Goal: Task Accomplishment & Management: Manage account settings

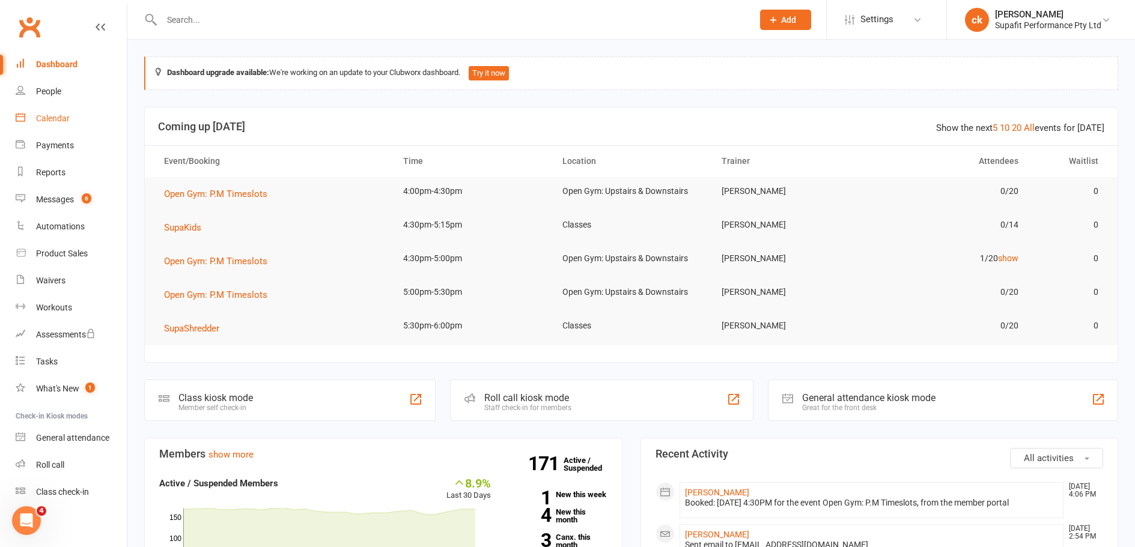
click at [49, 115] on div "Calendar" at bounding box center [53, 119] width 34 height 10
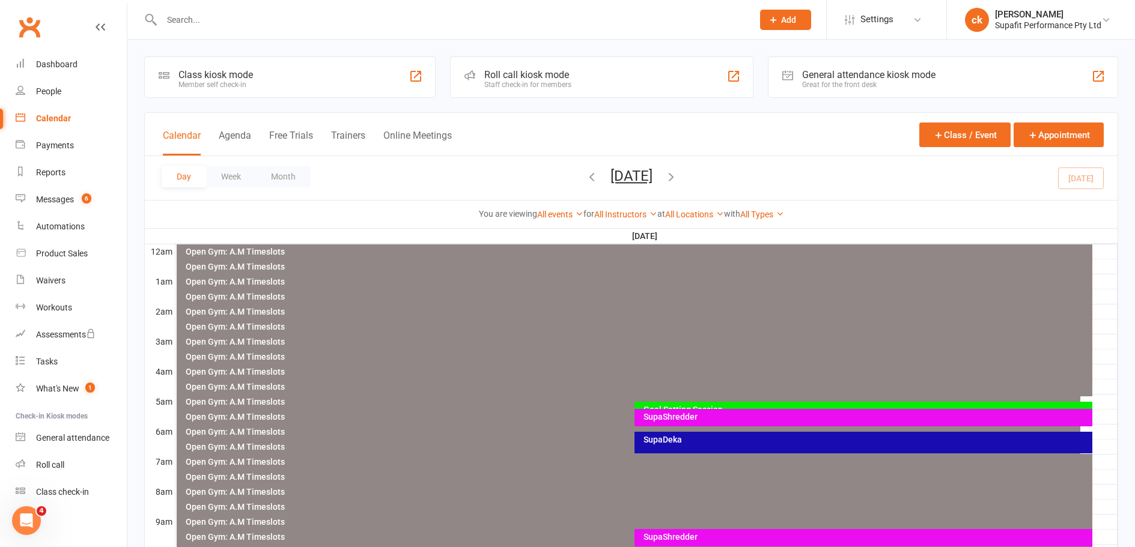
click at [585, 178] on icon "button" at bounding box center [591, 176] width 13 height 13
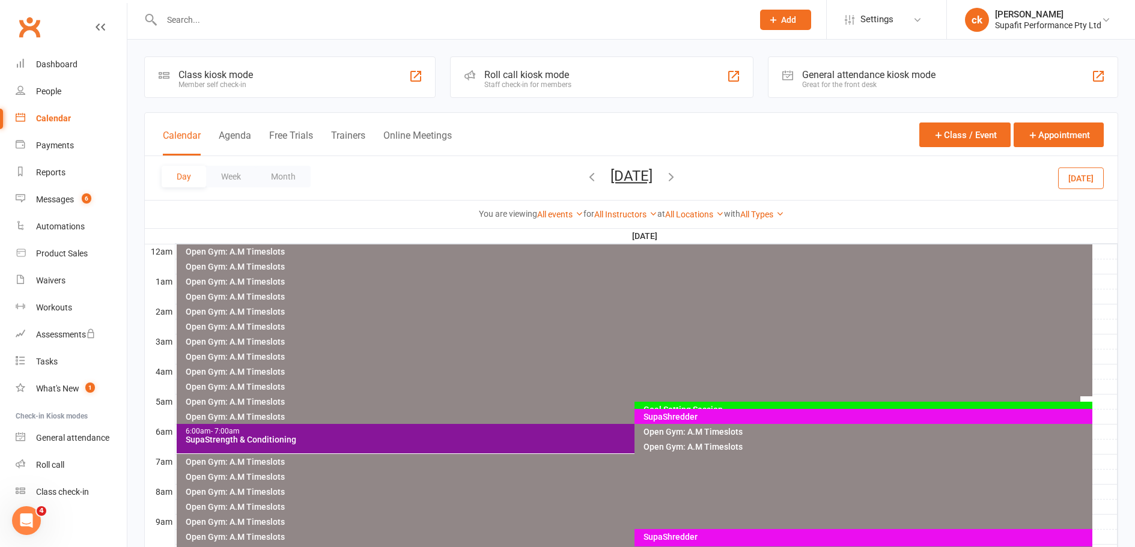
click at [585, 181] on icon "button" at bounding box center [591, 176] width 13 height 13
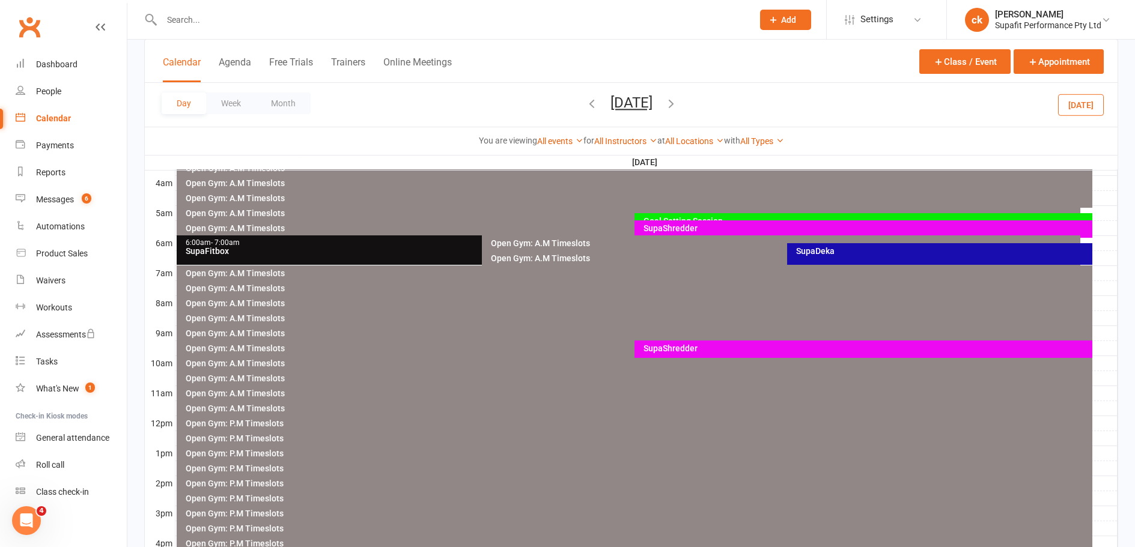
scroll to position [300, 0]
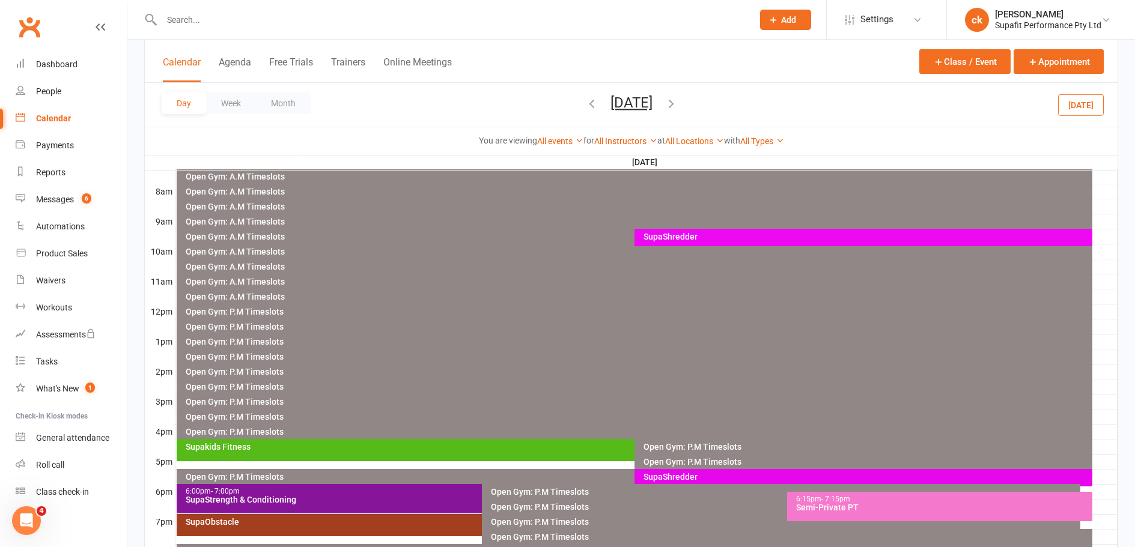
click at [324, 500] on div "SupaStrength & Conditioning" at bounding box center [478, 500] width 587 height 8
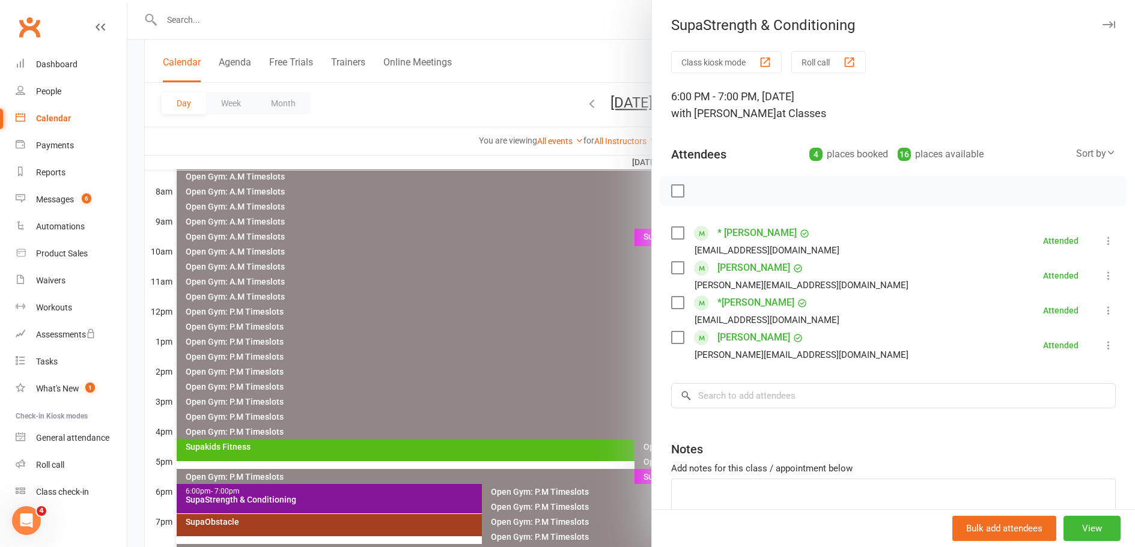
click at [515, 361] on div at bounding box center [630, 273] width 1007 height 547
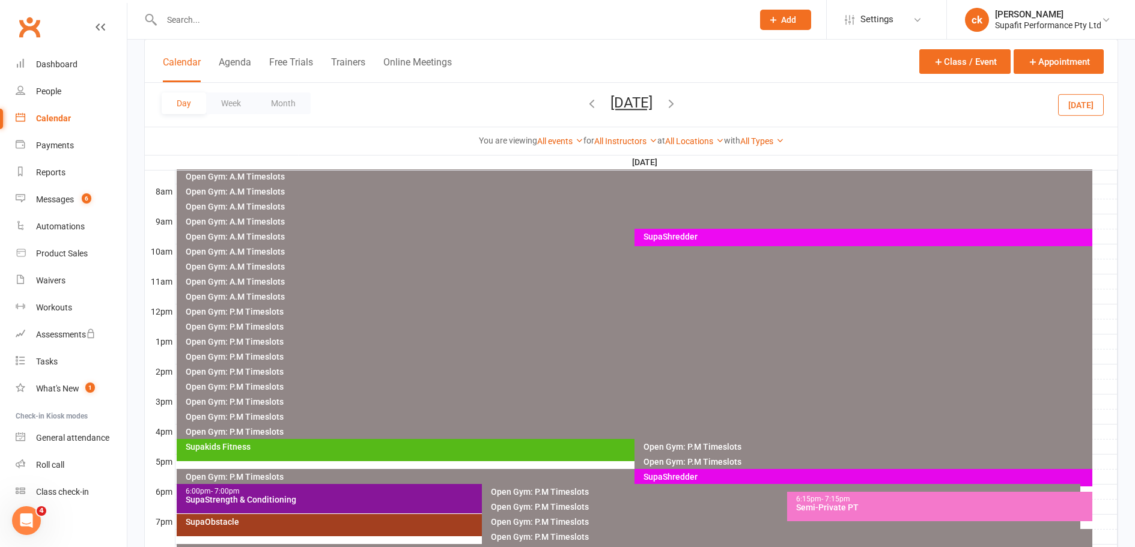
click at [370, 522] on div "SupaObstacle" at bounding box center [478, 522] width 587 height 8
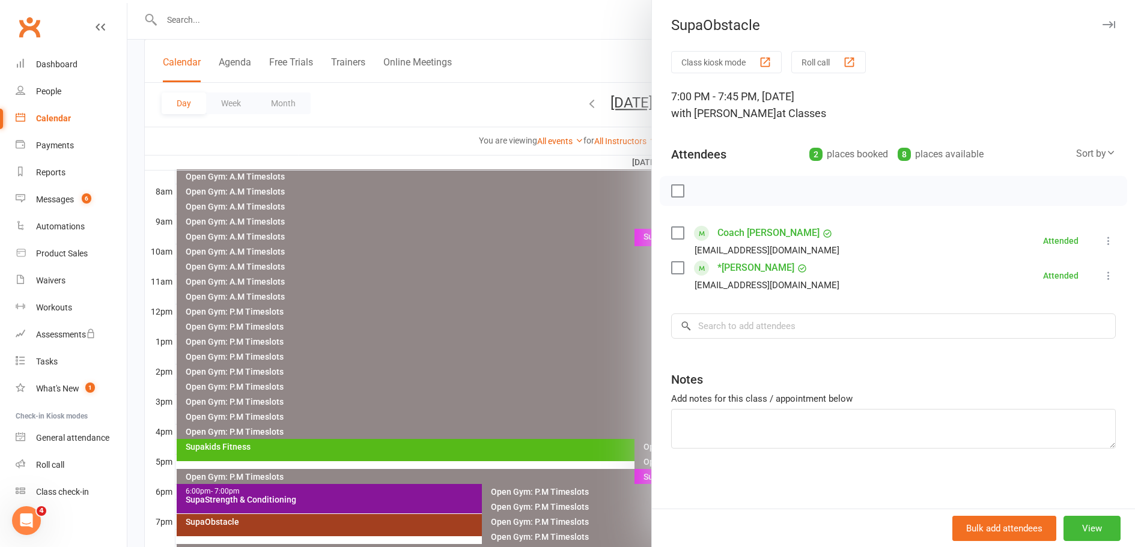
click at [484, 323] on div at bounding box center [630, 273] width 1007 height 547
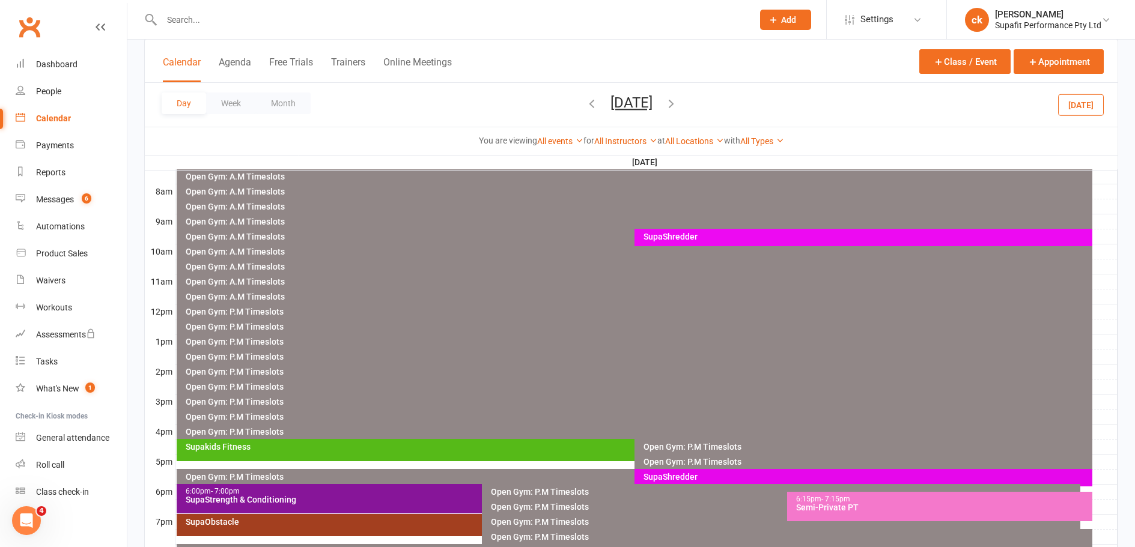
click at [678, 103] on icon "button" at bounding box center [670, 103] width 13 height 13
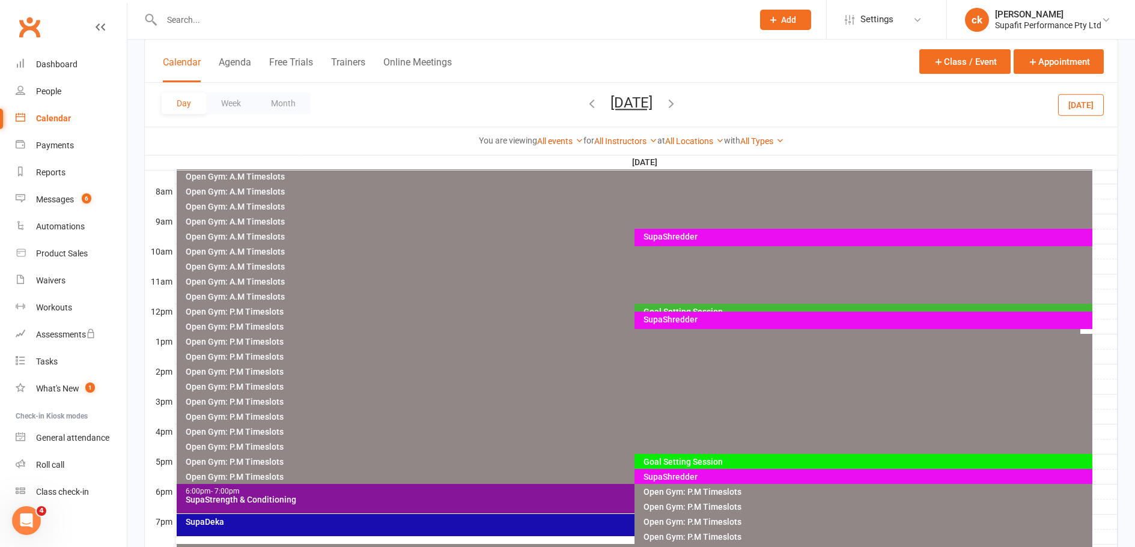
click at [453, 497] on div "SupaStrength & Conditioning" at bounding box center [631, 500] width 893 height 8
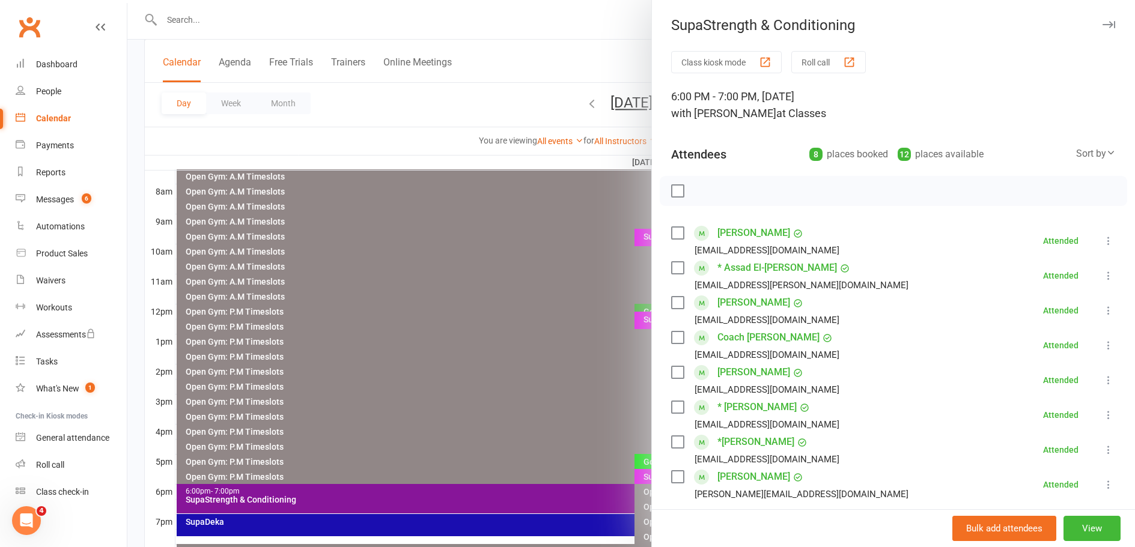
click at [494, 396] on div at bounding box center [630, 273] width 1007 height 547
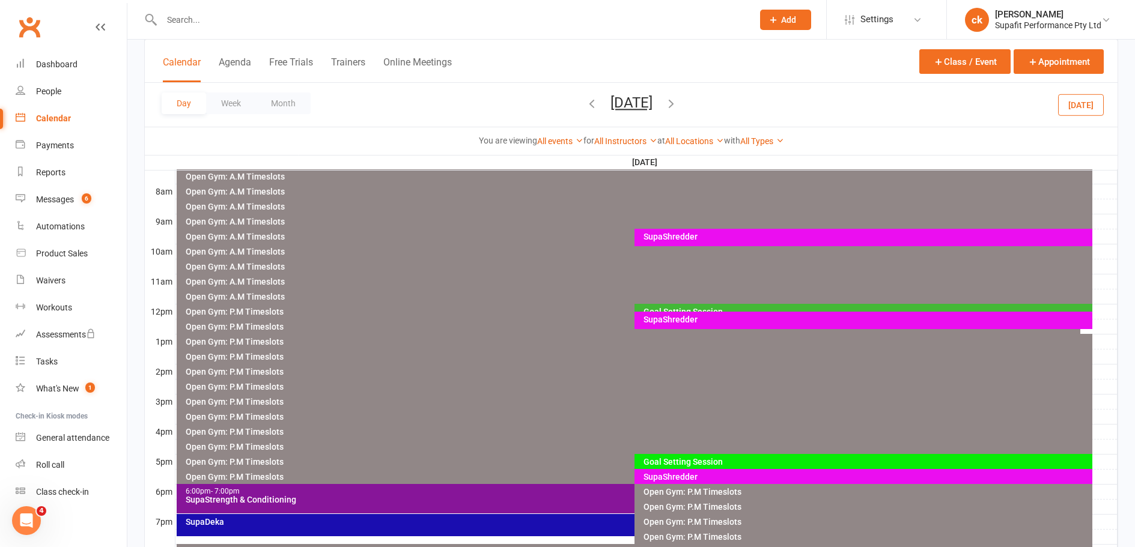
click at [678, 109] on icon "button" at bounding box center [670, 103] width 13 height 13
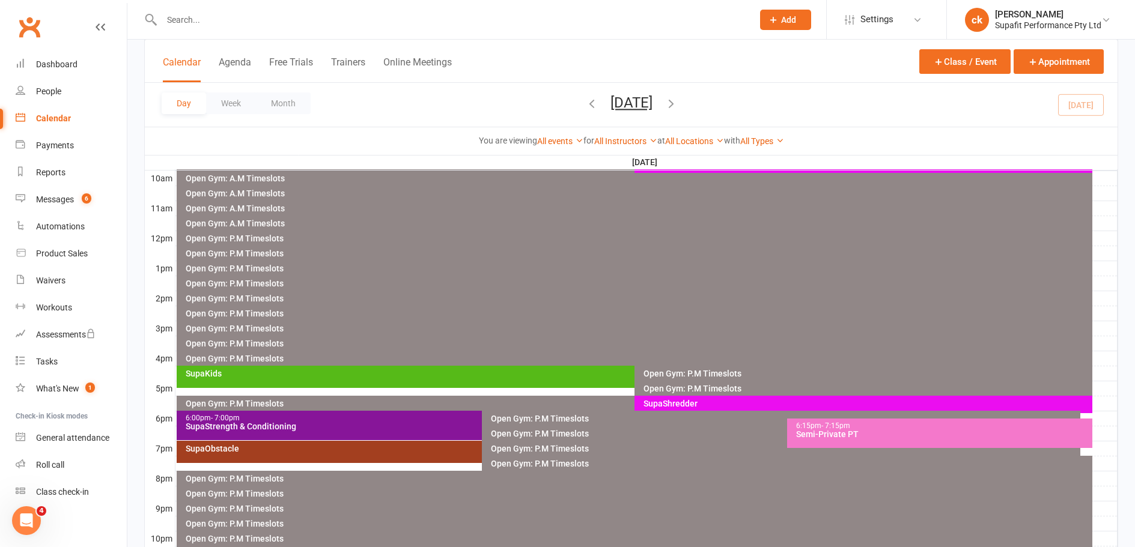
scroll to position [452, 0]
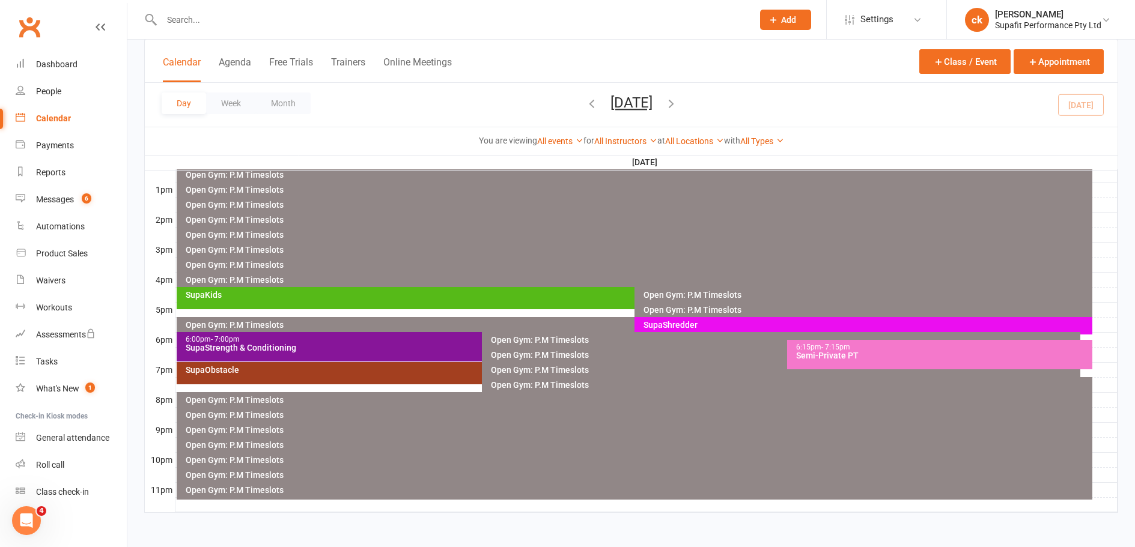
click at [343, 339] on div "6:00pm - 7:00pm" at bounding box center [478, 340] width 587 height 8
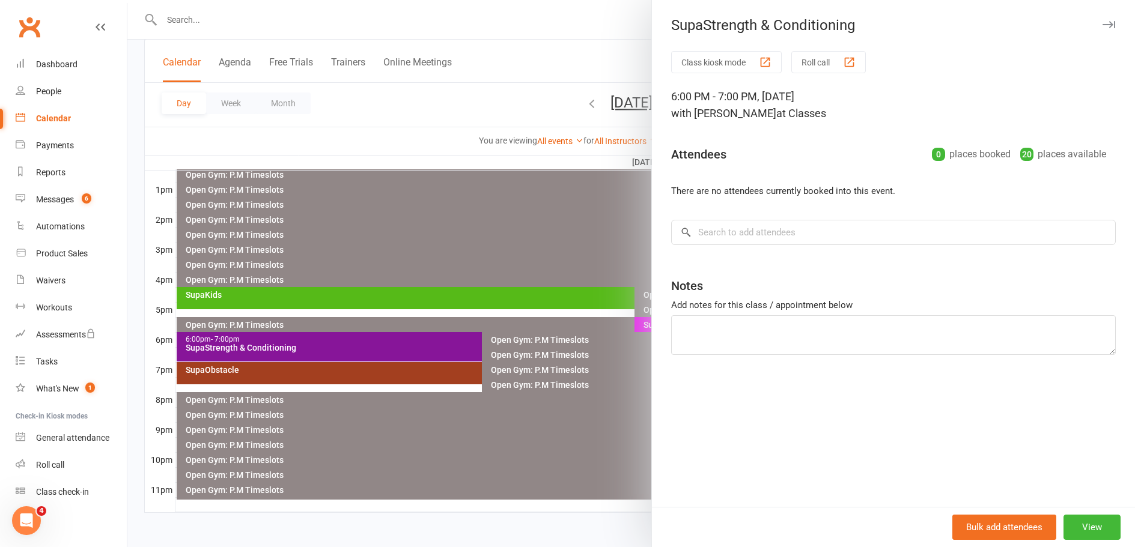
click at [411, 235] on div at bounding box center [630, 273] width 1007 height 547
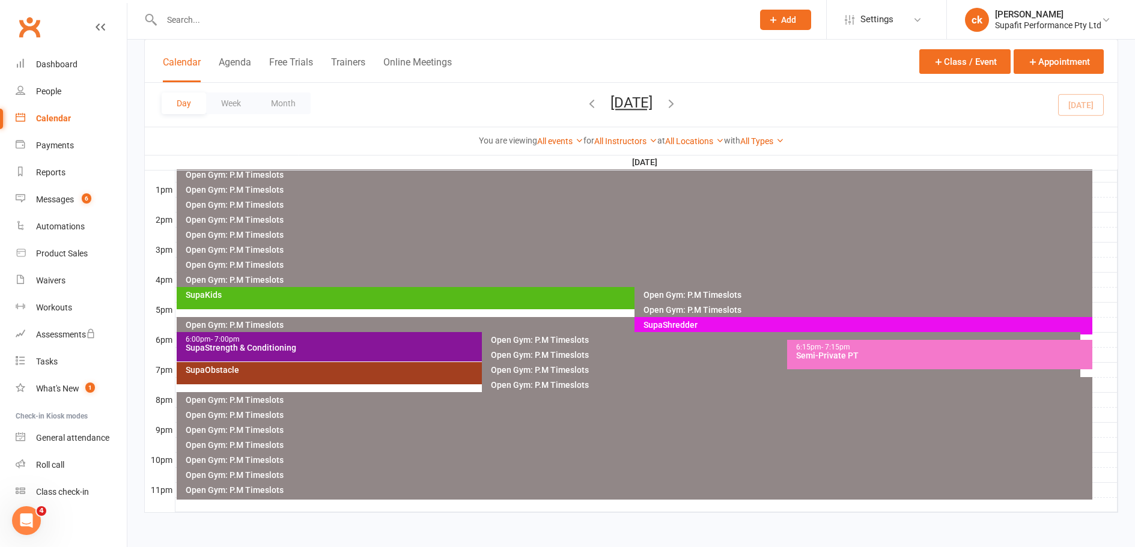
click at [678, 102] on icon "button" at bounding box center [670, 103] width 13 height 13
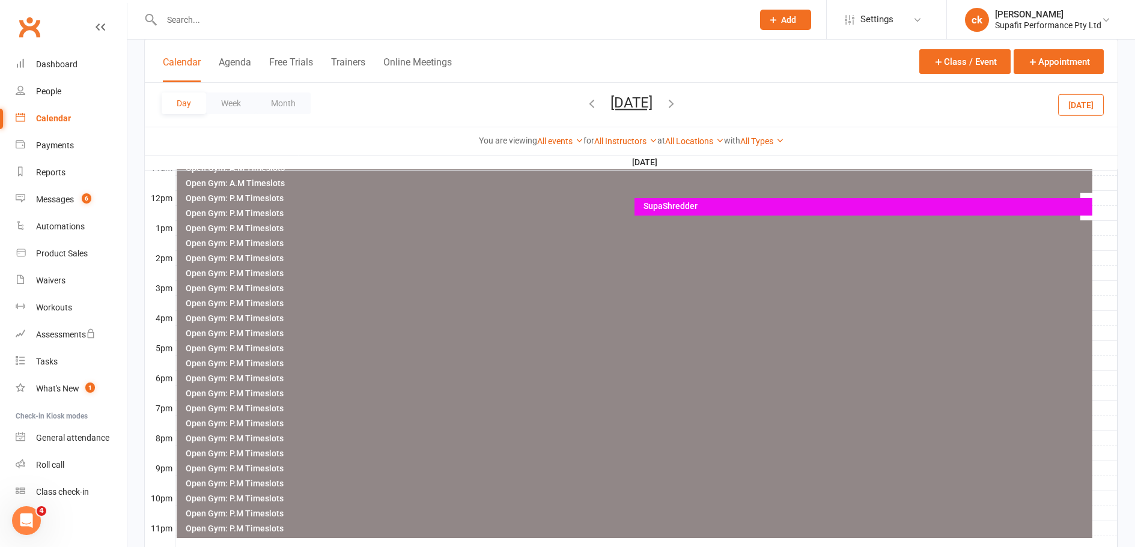
scroll to position [392, 0]
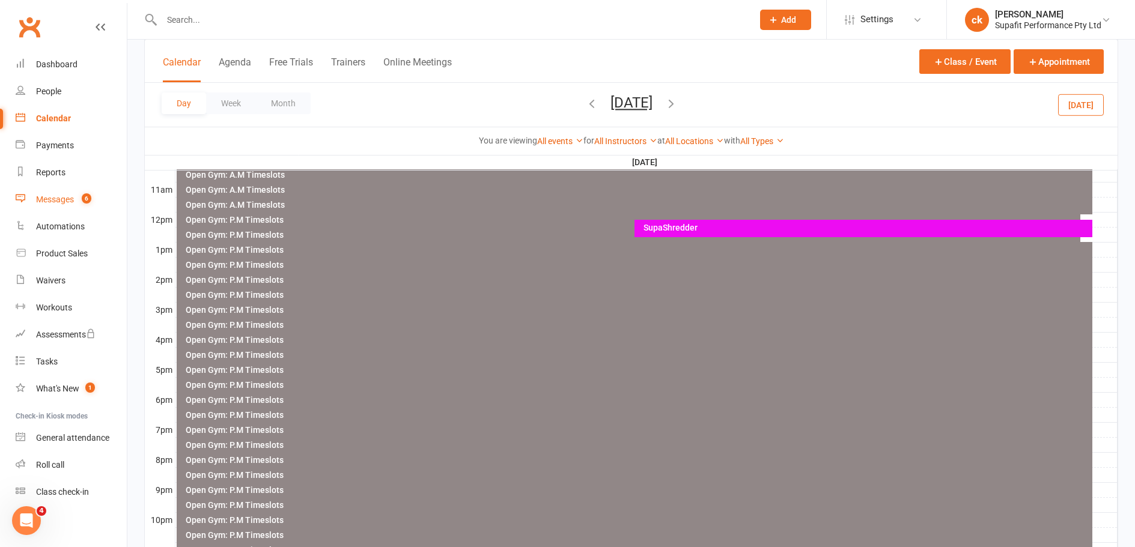
click at [63, 201] on div "Messages" at bounding box center [55, 200] width 38 height 10
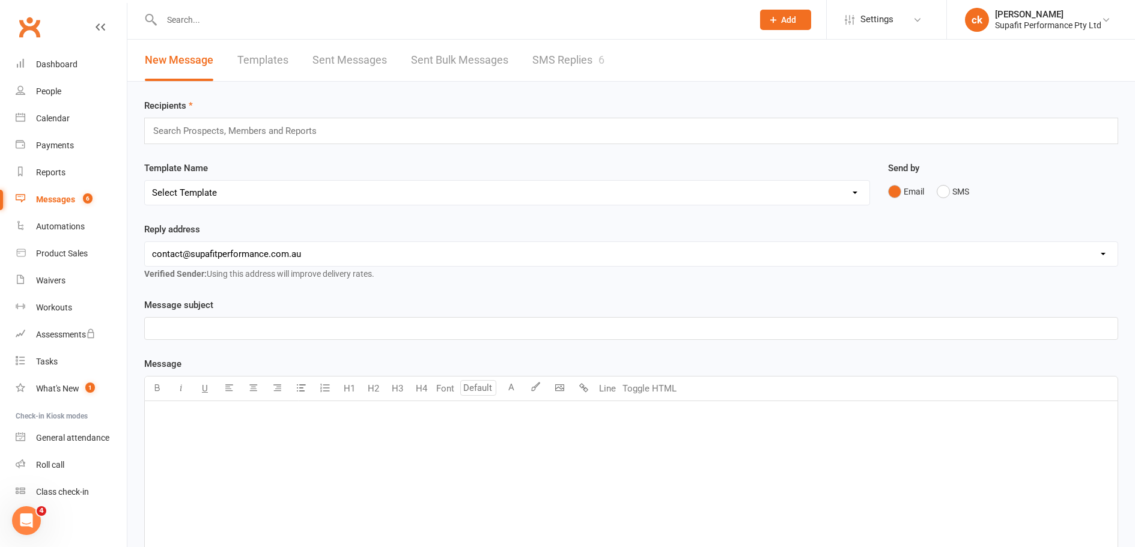
click at [565, 62] on link "SMS Replies 6" at bounding box center [568, 60] width 72 height 41
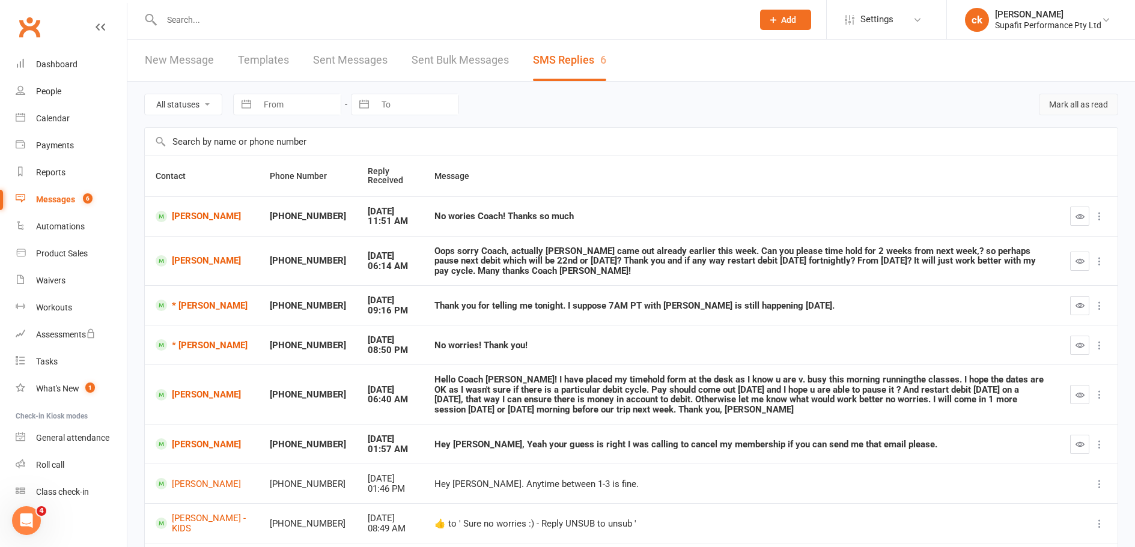
click at [1072, 107] on button "Mark all as read" at bounding box center [1078, 105] width 79 height 22
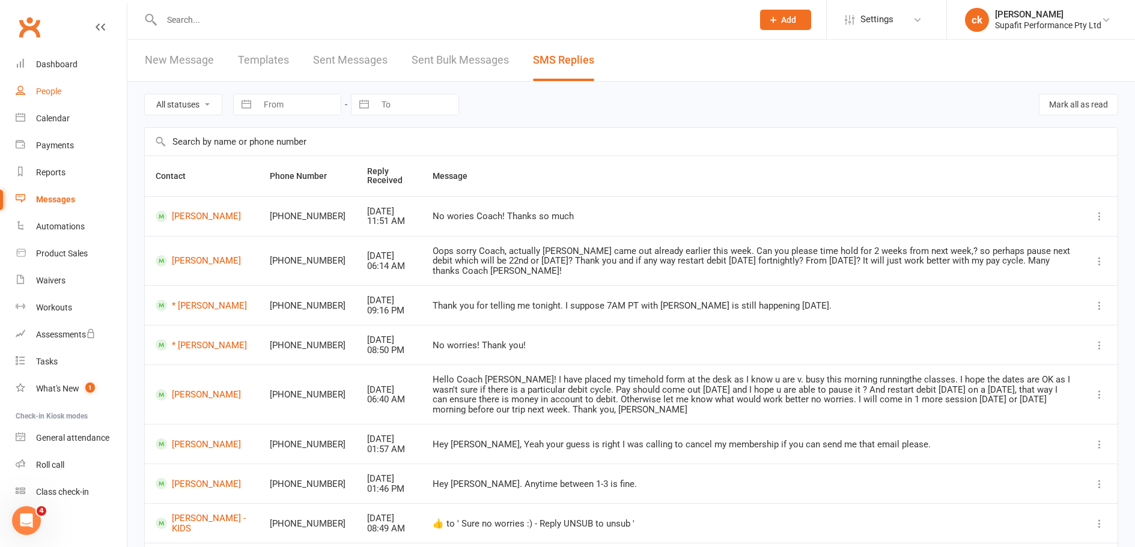
click at [59, 92] on div "People" at bounding box center [48, 91] width 25 height 10
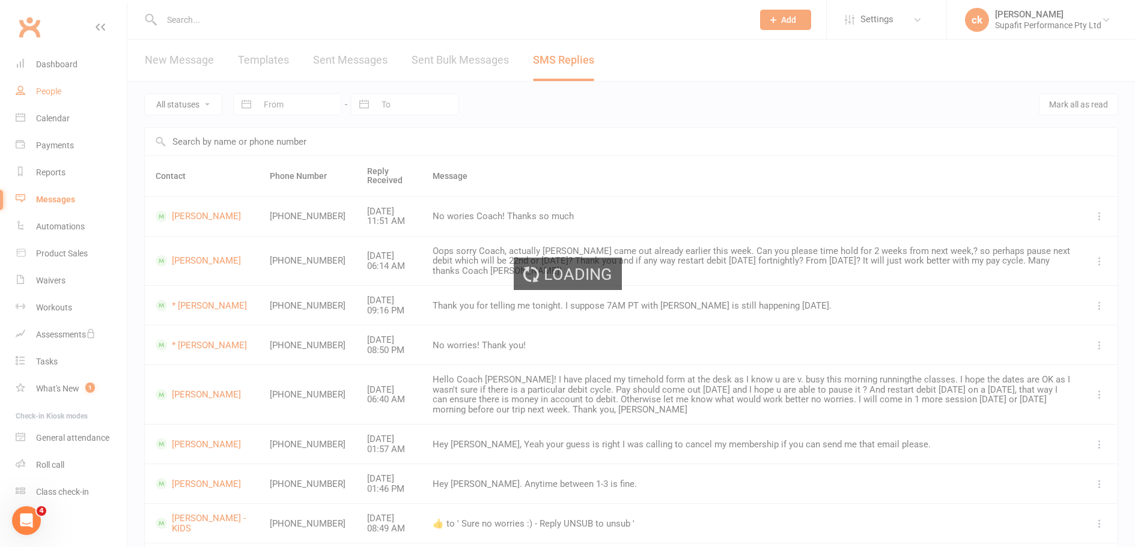
select select "100"
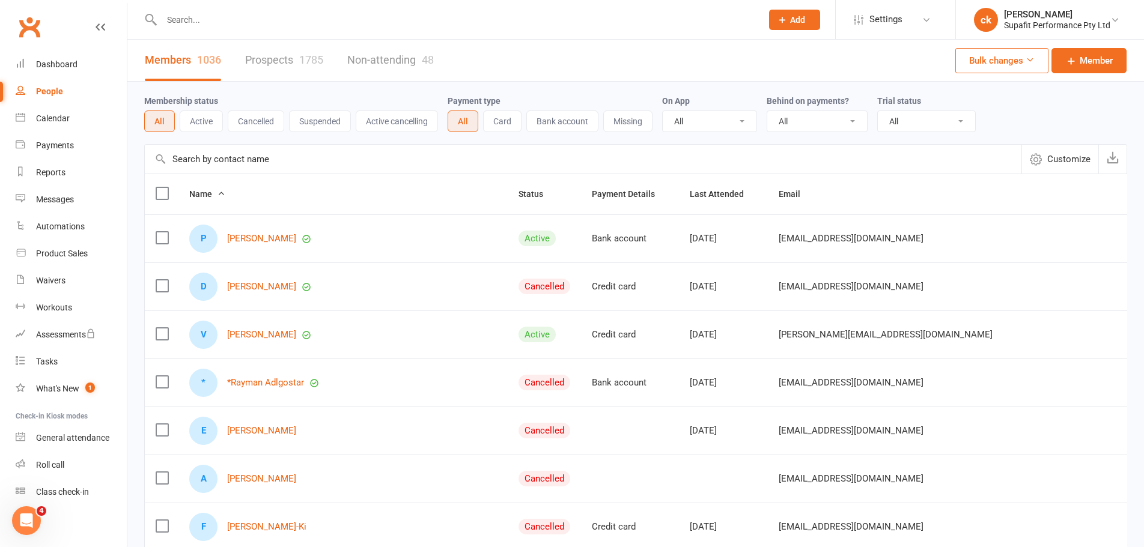
click at [262, 57] on link "Prospects 1785" at bounding box center [284, 60] width 78 height 41
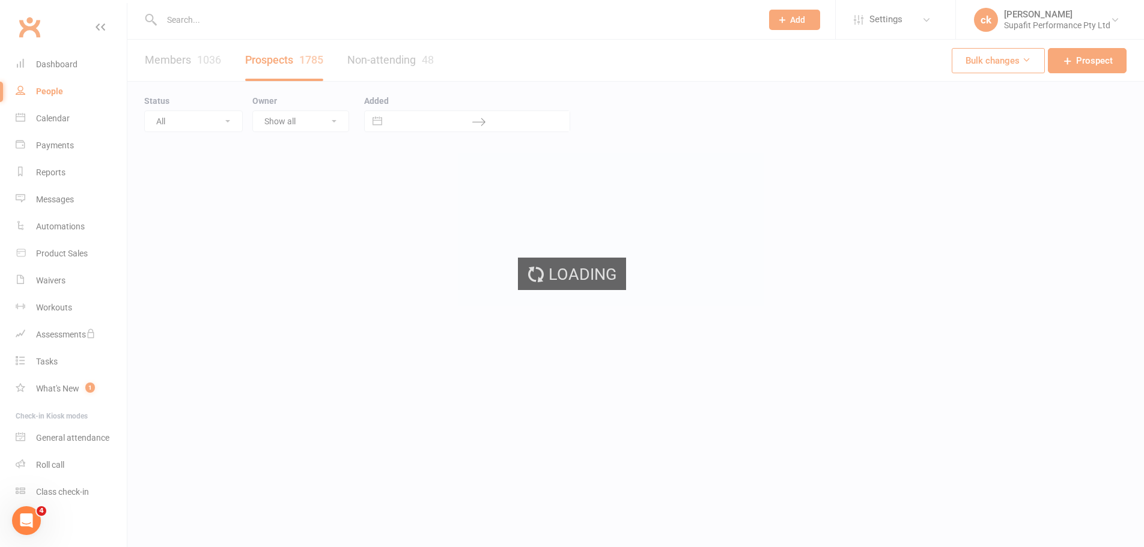
select select "100"
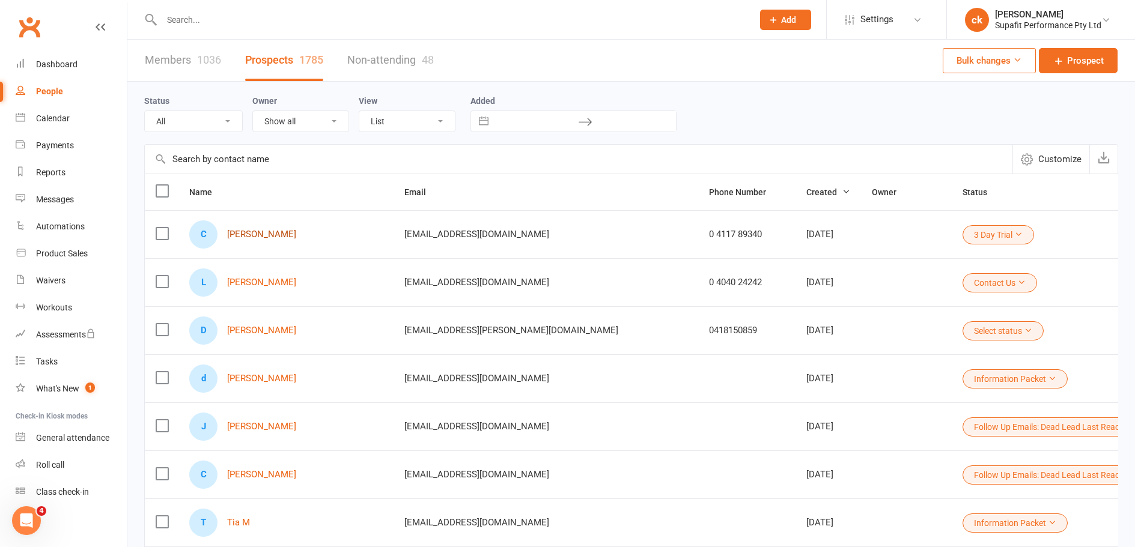
click at [257, 239] on link "[PERSON_NAME]" at bounding box center [261, 234] width 69 height 10
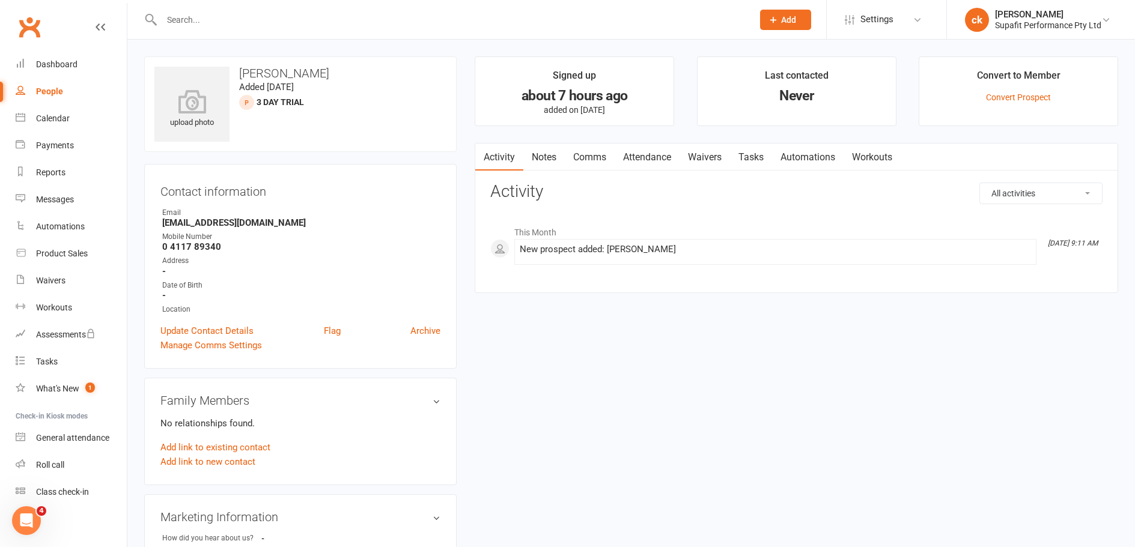
click at [587, 156] on link "Comms" at bounding box center [590, 158] width 50 height 28
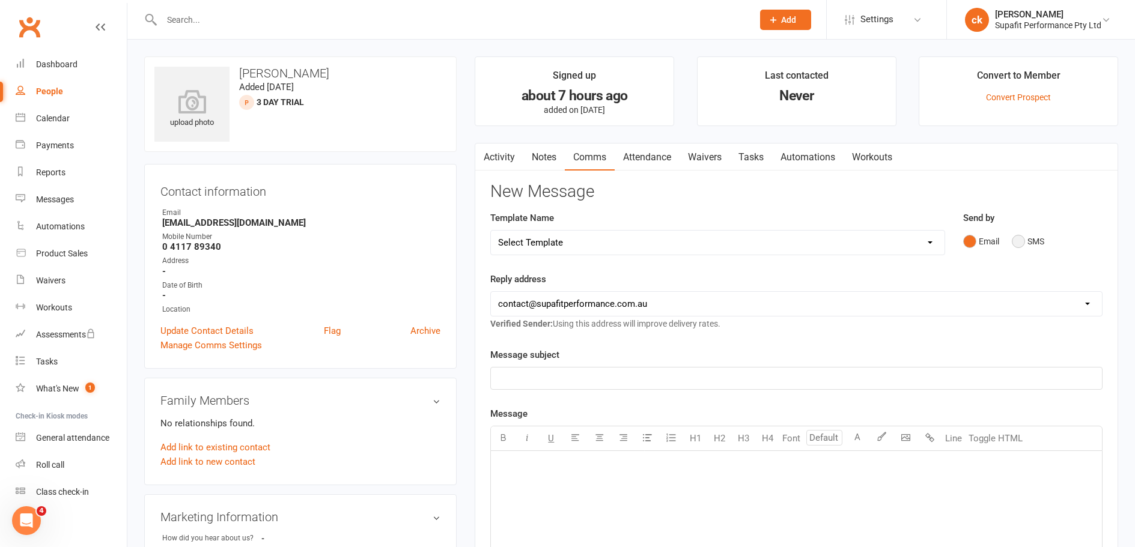
click at [1014, 239] on button "SMS" at bounding box center [1027, 241] width 32 height 23
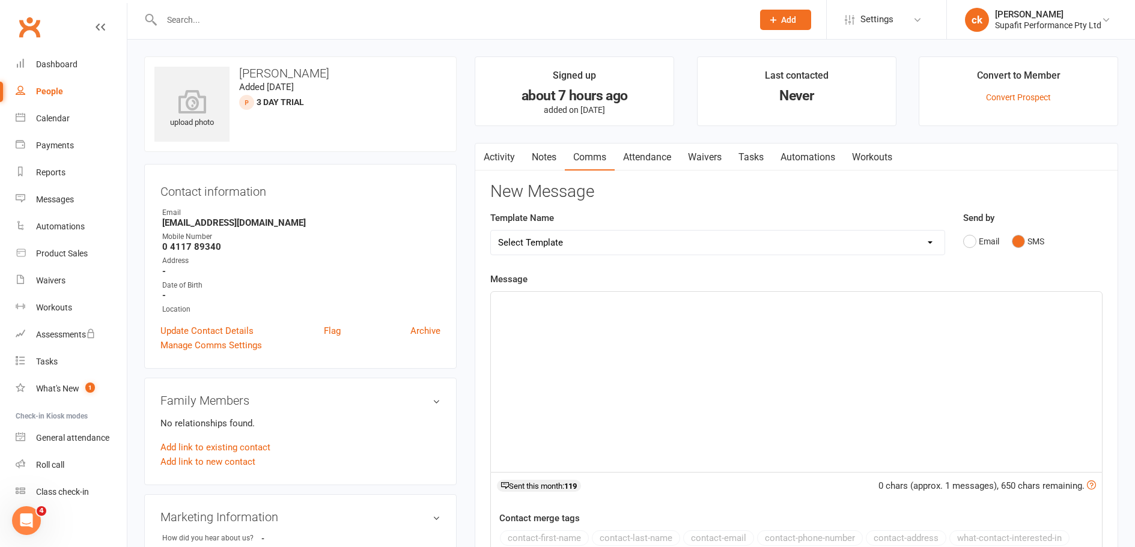
click at [542, 241] on select "Select Template [Email] Nutrition Coaching Initial Email [Email] 6 Week Winter …" at bounding box center [717, 243] width 453 height 24
click at [562, 305] on p "﻿" at bounding box center [796, 303] width 596 height 14
click at [557, 539] on button "contact-first-name" at bounding box center [544, 538] width 89 height 16
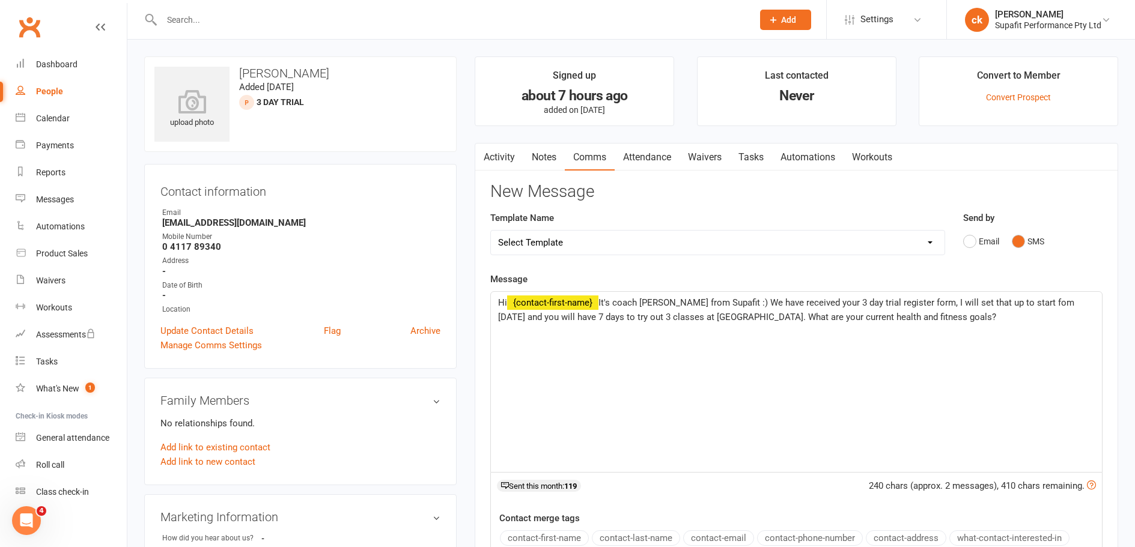
click at [1011, 304] on span "It's coach [PERSON_NAME] from Supafit :) We have received your 3 day trial regi…" at bounding box center [787, 309] width 578 height 25
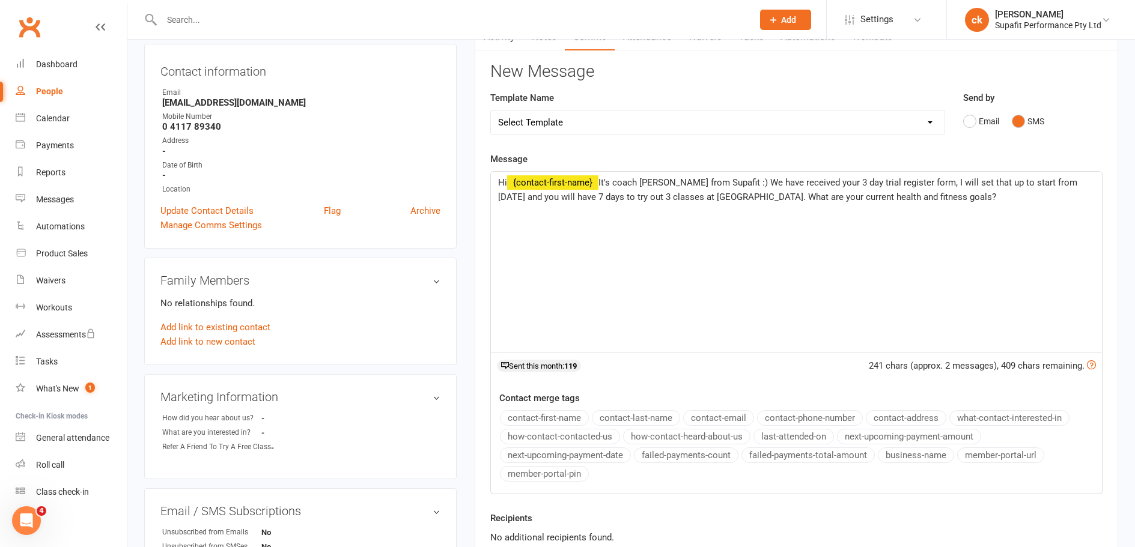
scroll to position [240, 0]
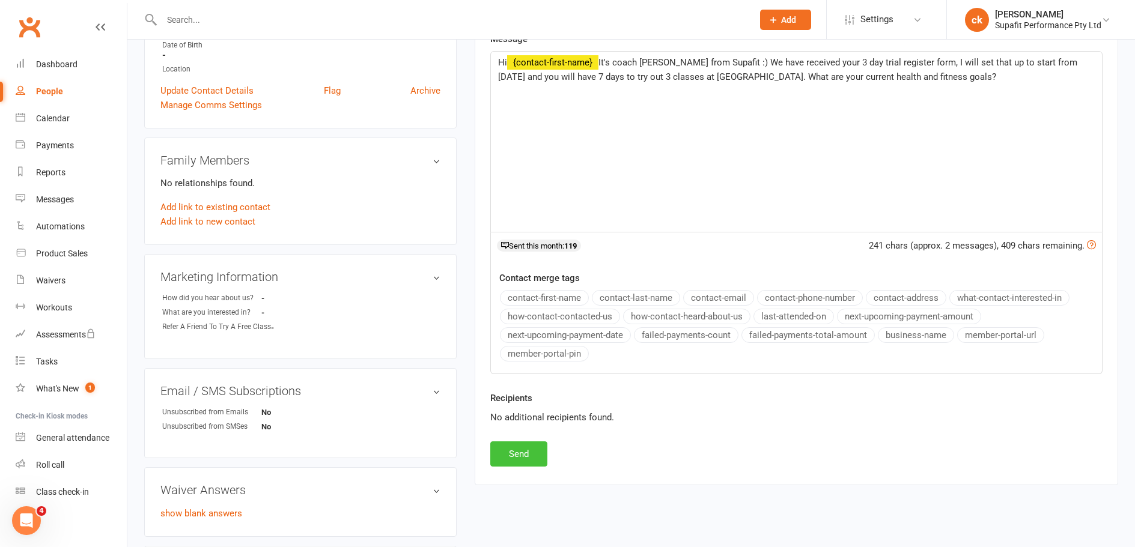
click at [524, 456] on button "Send" at bounding box center [518, 453] width 57 height 25
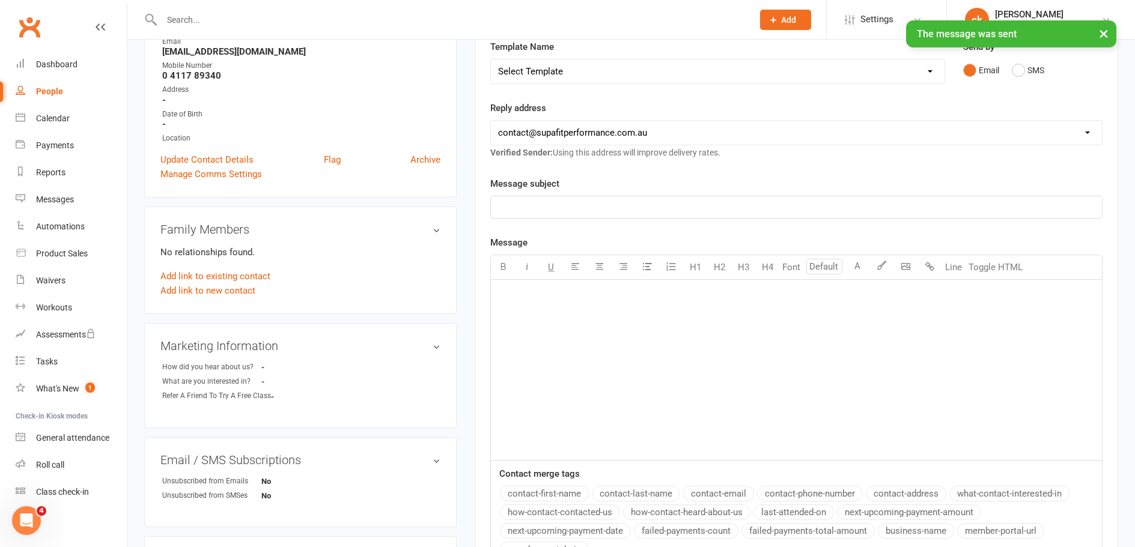
scroll to position [120, 0]
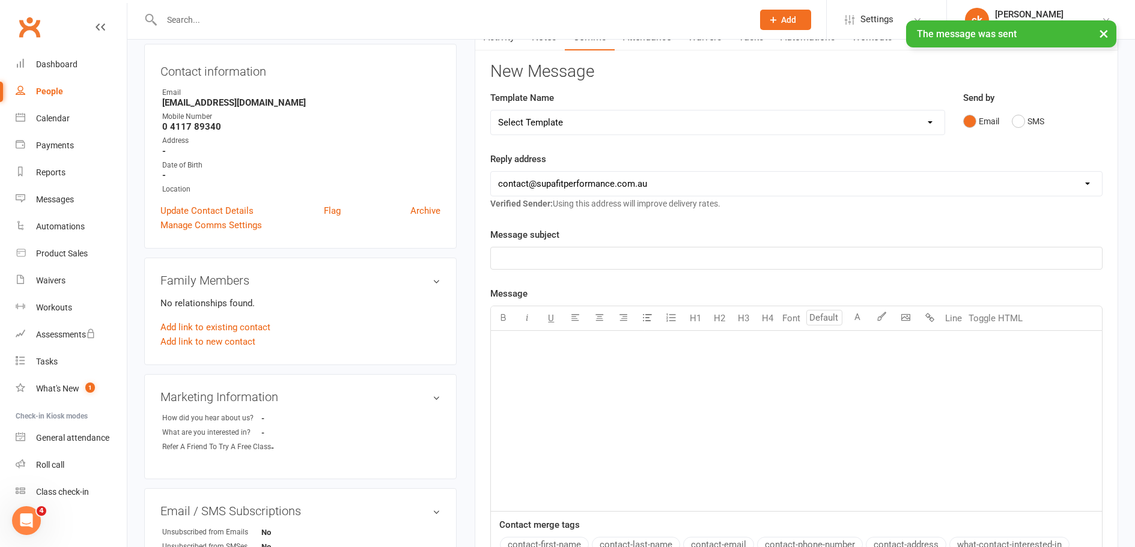
click at [50, 92] on div "People" at bounding box center [49, 91] width 27 height 10
select select "100"
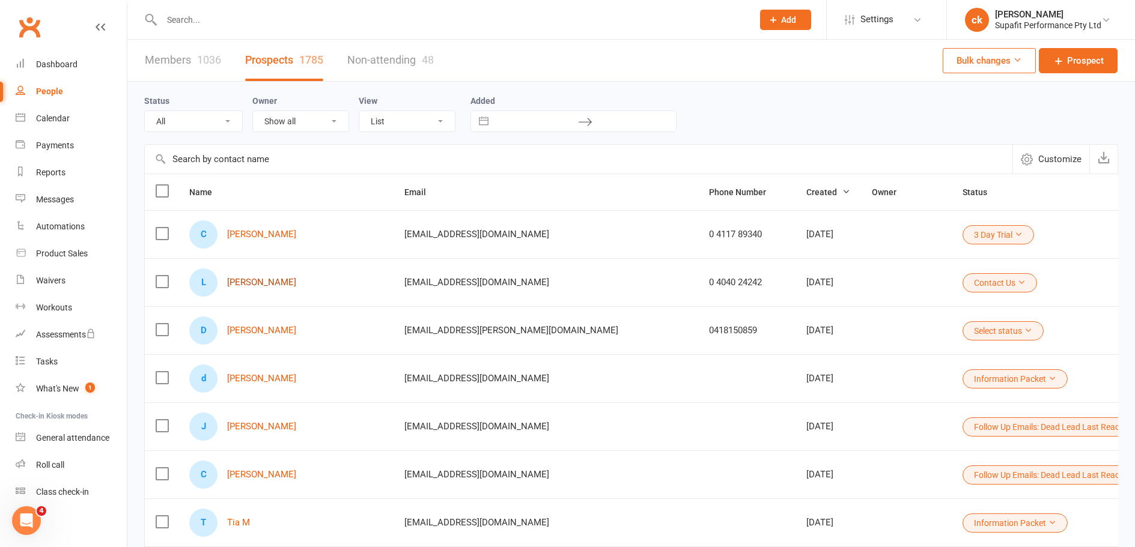
click at [273, 282] on link "[PERSON_NAME]" at bounding box center [261, 282] width 69 height 10
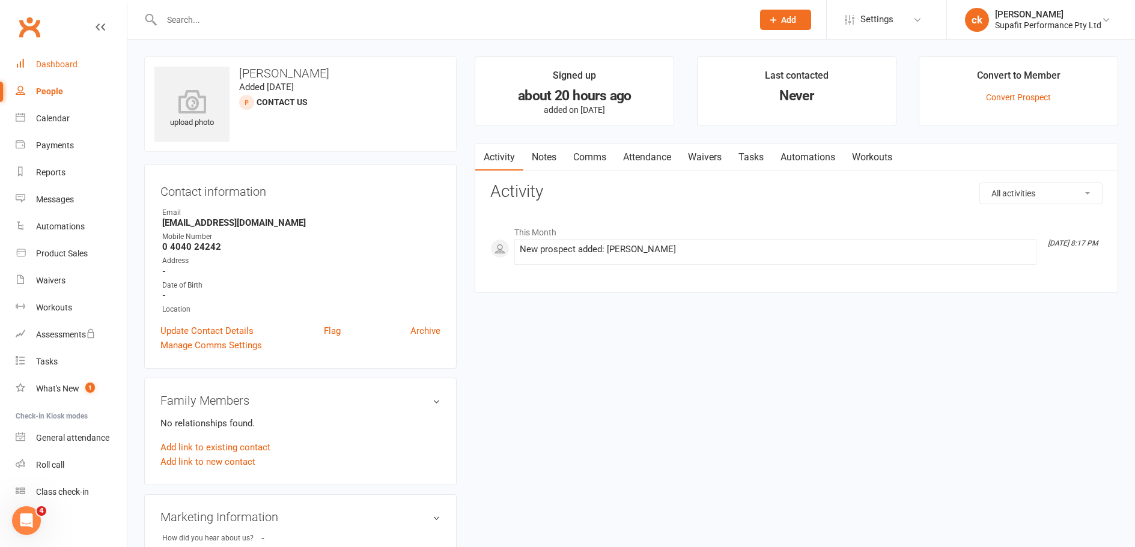
click at [70, 60] on div "Dashboard" at bounding box center [56, 64] width 41 height 10
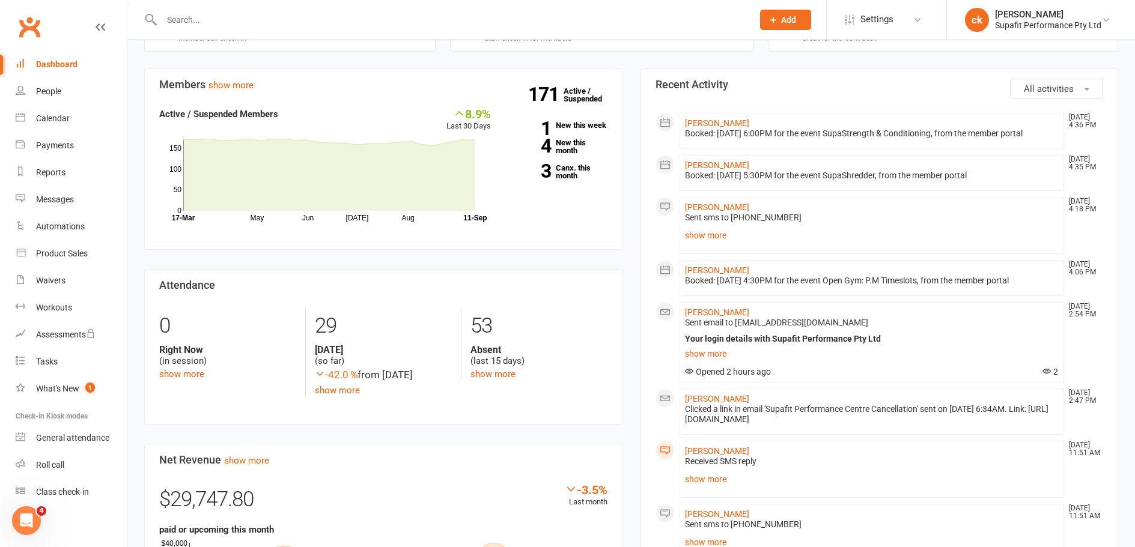
scroll to position [360, 0]
